Goal: Book appointment/travel/reservation

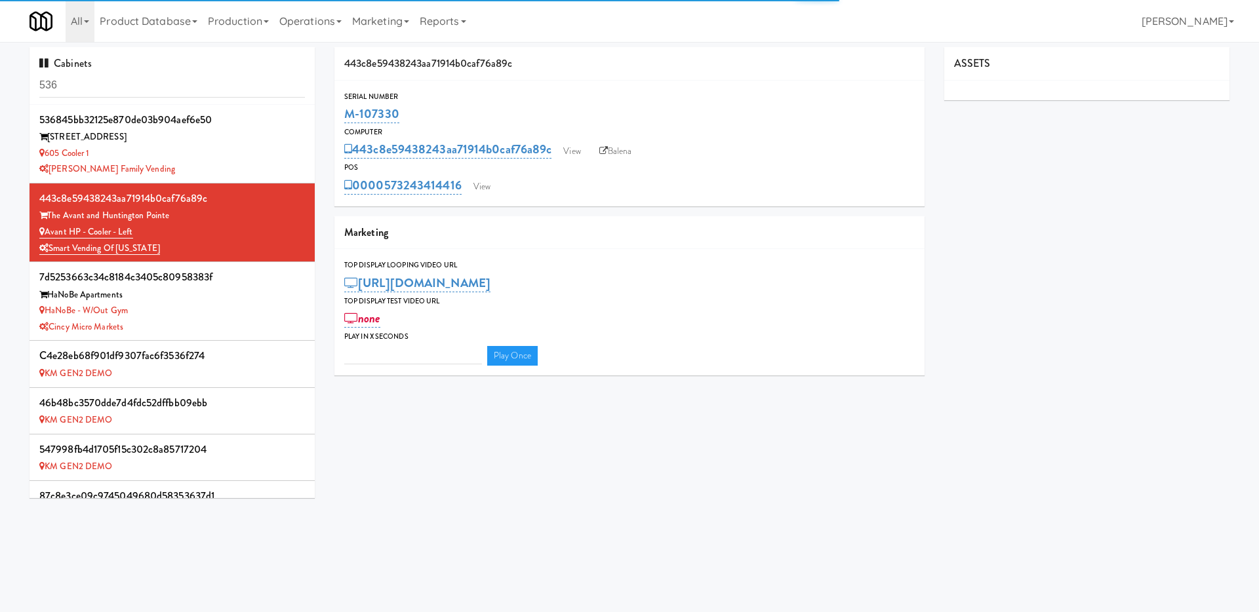
type input "3"
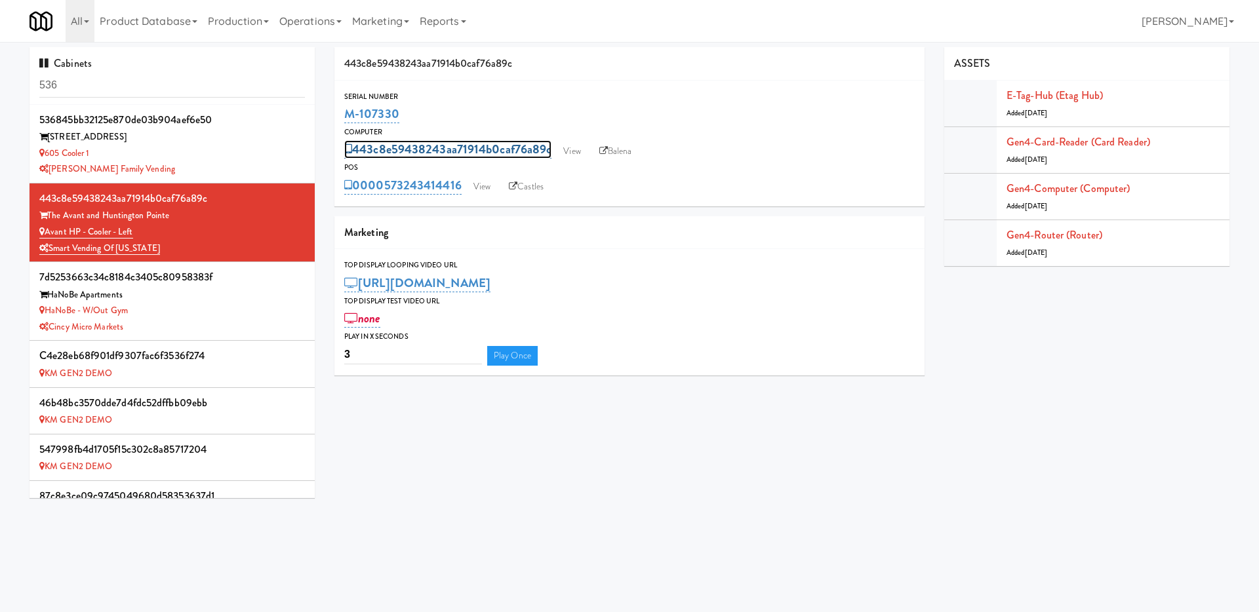
click at [504, 151] on link "443c8e59438243aa71914b0caf76a89c" at bounding box center [447, 149] width 207 height 18
click at [753, 147] on div "443c8e59438243aa71914b0caf76a89c 1950 View Balena" at bounding box center [629, 150] width 570 height 25
click at [624, 146] on link "Balena" at bounding box center [616, 152] width 46 height 20
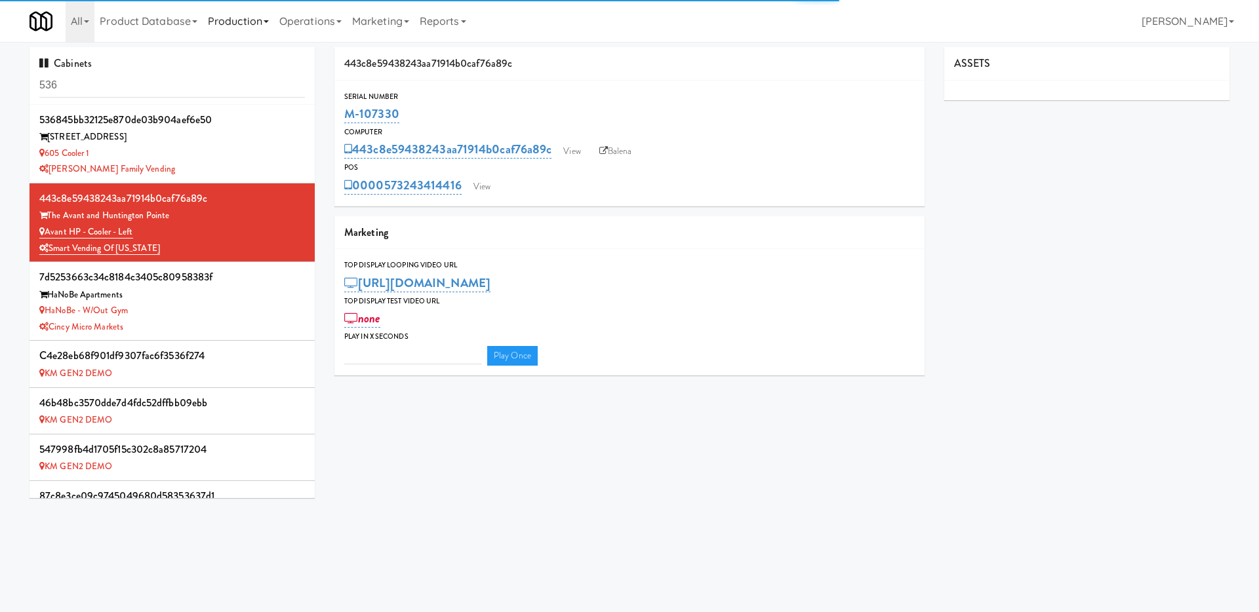
type input "3"
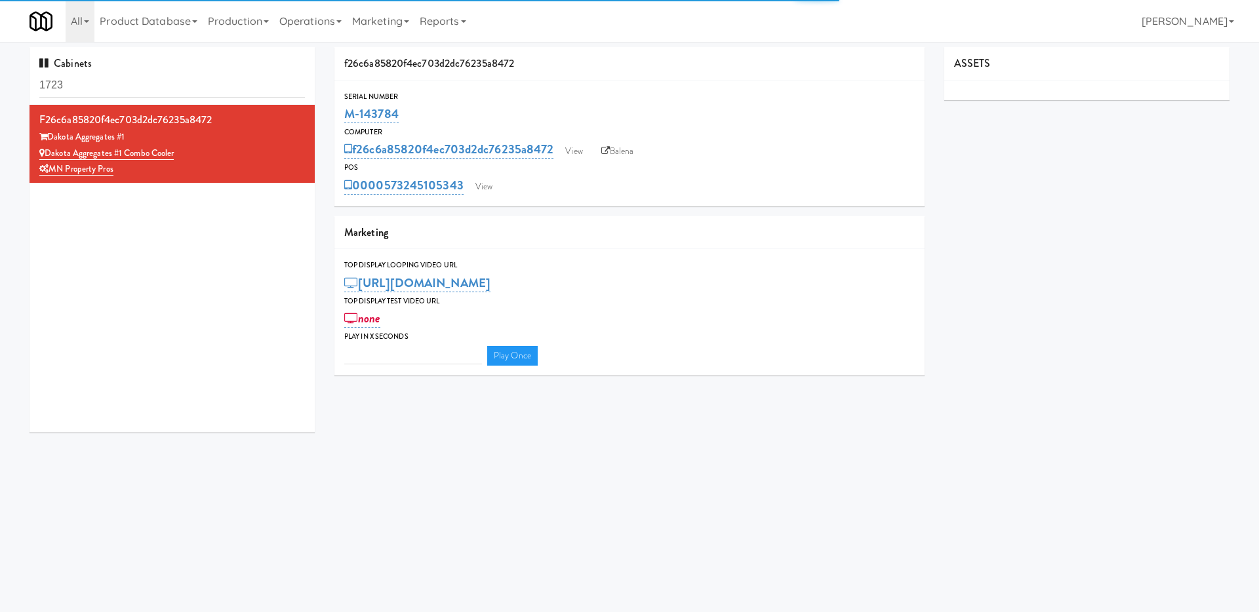
type input "3"
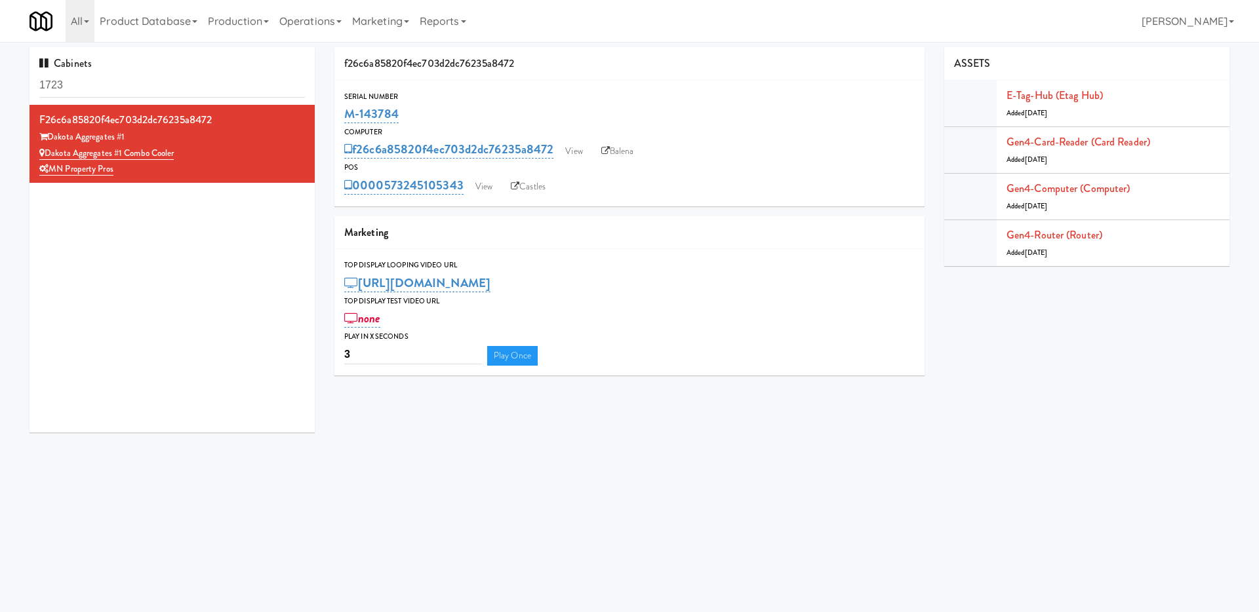
drag, startPoint x: 121, startPoint y: 226, endPoint x: 288, endPoint y: 187, distance: 171.0
click at [124, 231] on div "f26c6a85820f4ec703d2dc76235a8472 Dakota Aggregates #1 Dakota Aggregates #1 Comb…" at bounding box center [172, 269] width 285 height 328
click at [386, 153] on link "f26c6a85820f4ec703d2dc76235a8472" at bounding box center [448, 149] width 209 height 18
click at [845, 486] on body "Okay Okay Select date: previous 2025-Aug next Su Mo Tu We Th Fr Sa 27 28 29 30 …" at bounding box center [629, 348] width 1259 height 612
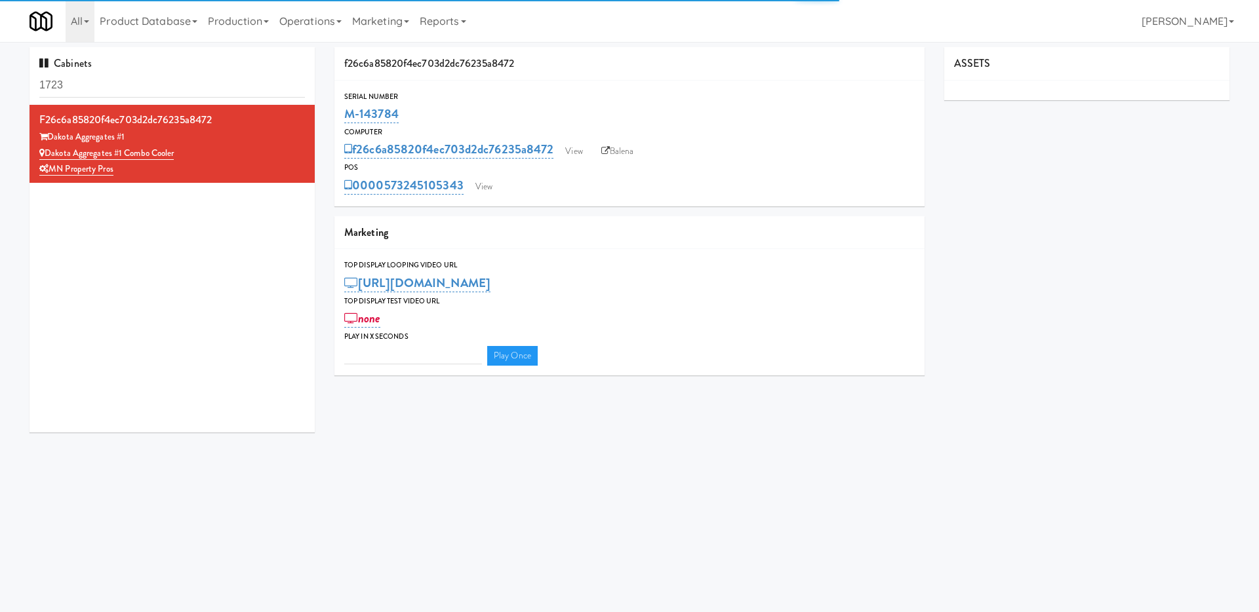
type input "3"
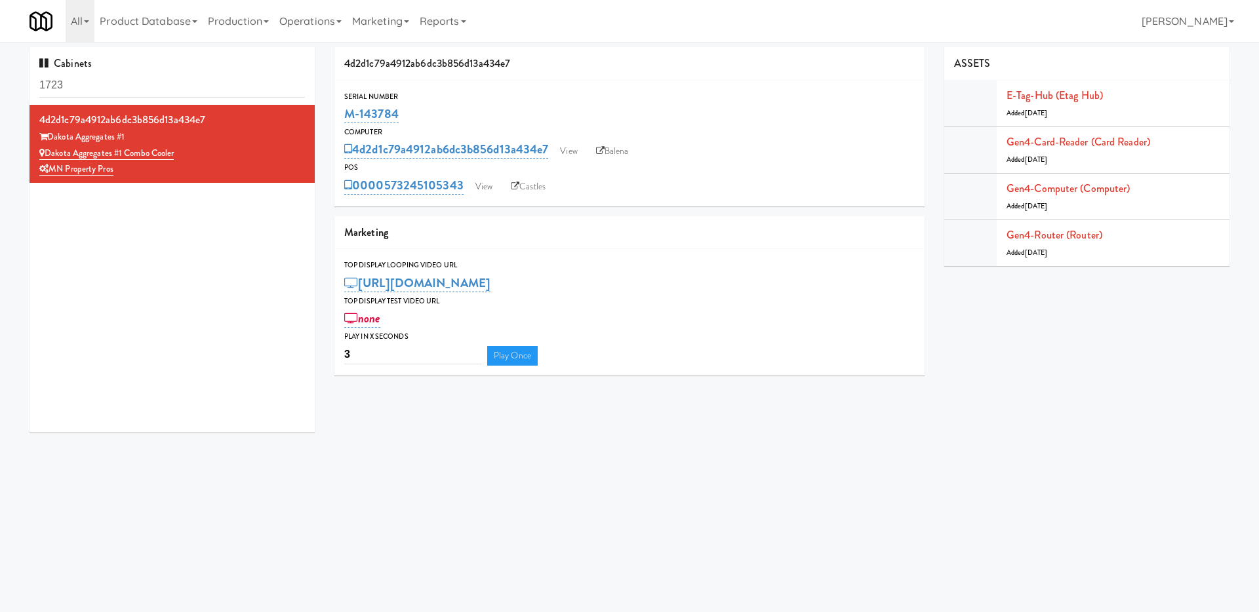
click at [796, 483] on body "Okay Okay Select date: previous 2025-Aug next Su Mo Tu We Th Fr Sa 27 28 29 30 …" at bounding box center [629, 348] width 1259 height 612
